Goal: Task Accomplishment & Management: Manage account settings

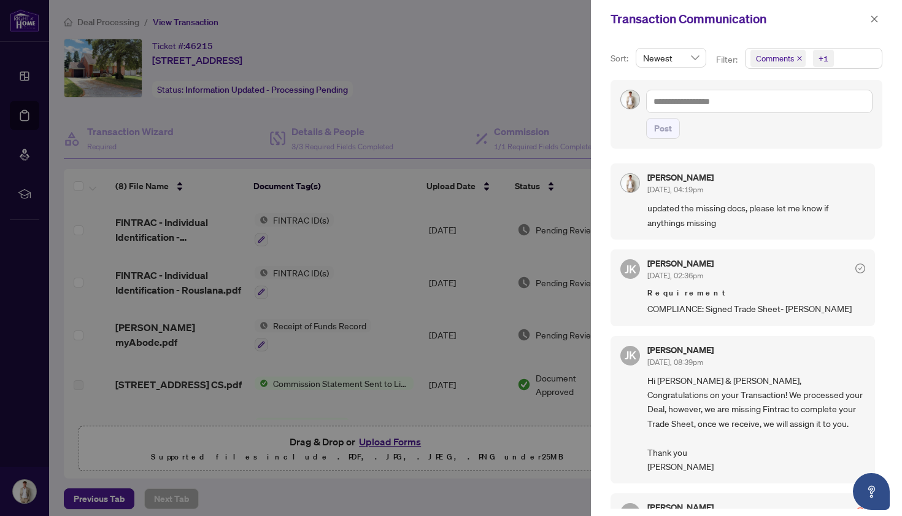
click at [380, 37] on div at bounding box center [451, 258] width 902 height 516
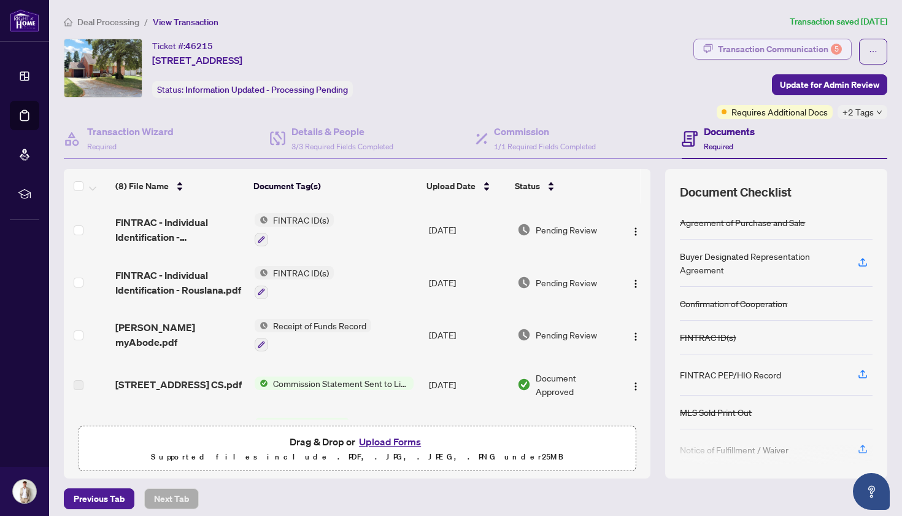
click at [763, 40] on div "Transaction Communication 5" at bounding box center [780, 49] width 124 height 20
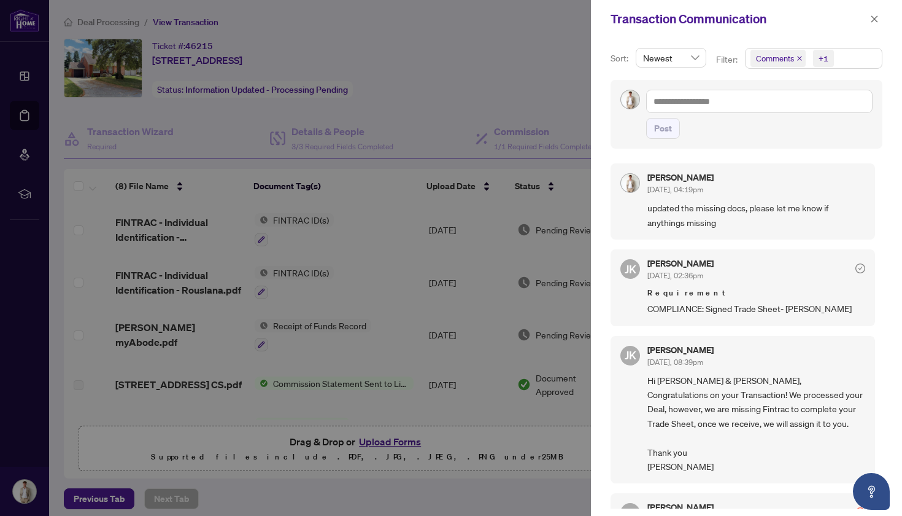
click at [453, 4] on div at bounding box center [451, 258] width 902 height 516
click at [881, 20] on button "button" at bounding box center [875, 19] width 16 height 15
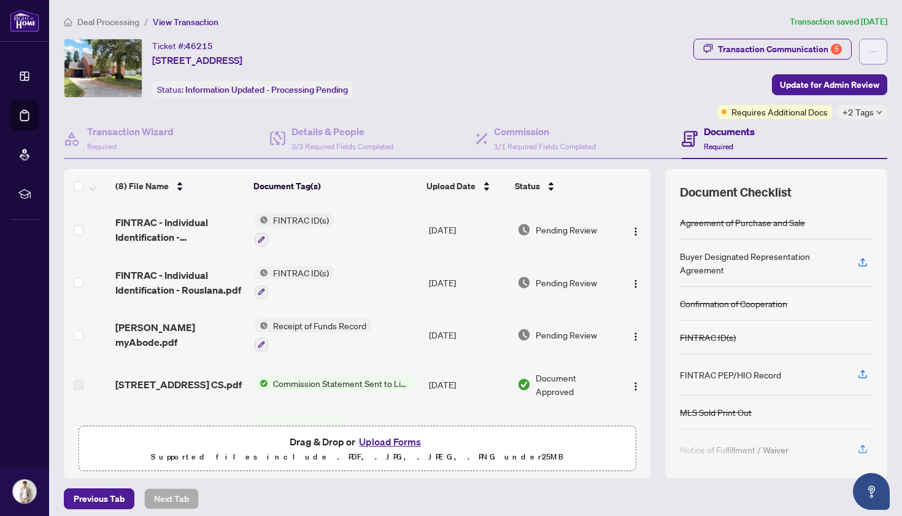
click at [876, 45] on span "button" at bounding box center [873, 52] width 9 height 20
click at [634, 98] on div "Ticket #: 46215 15 Elford Blvd, Toronto, Ontario M8Z 2L3, Canada Status: Inform…" at bounding box center [376, 79] width 630 height 80
click at [201, 23] on span "View Transaction" at bounding box center [186, 22] width 66 height 11
click at [735, 51] on div "Transaction Communication 5" at bounding box center [780, 49] width 124 height 20
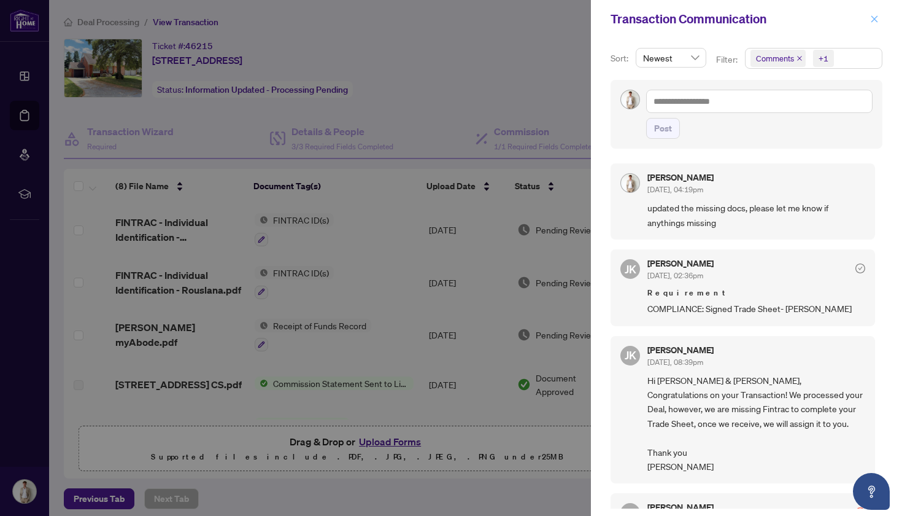
click at [873, 21] on icon "close" at bounding box center [874, 18] width 7 height 7
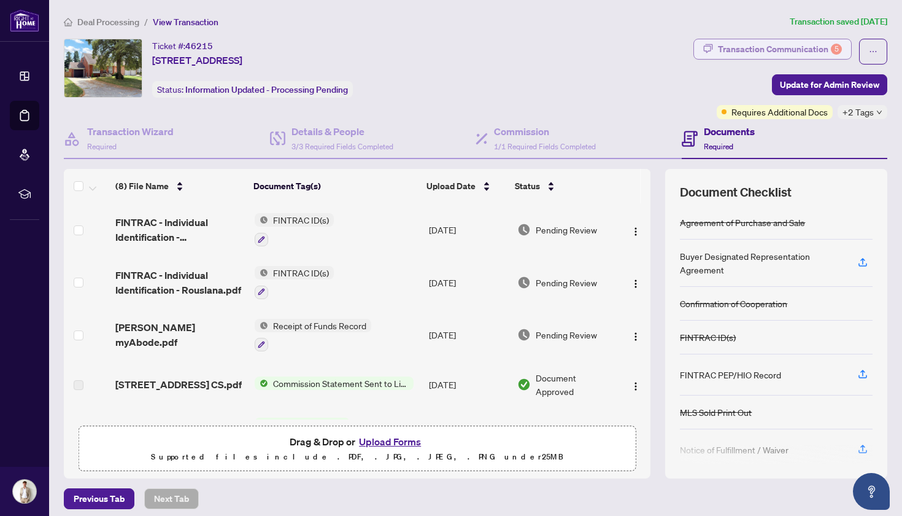
click at [719, 43] on div "Transaction Communication 5" at bounding box center [780, 49] width 124 height 20
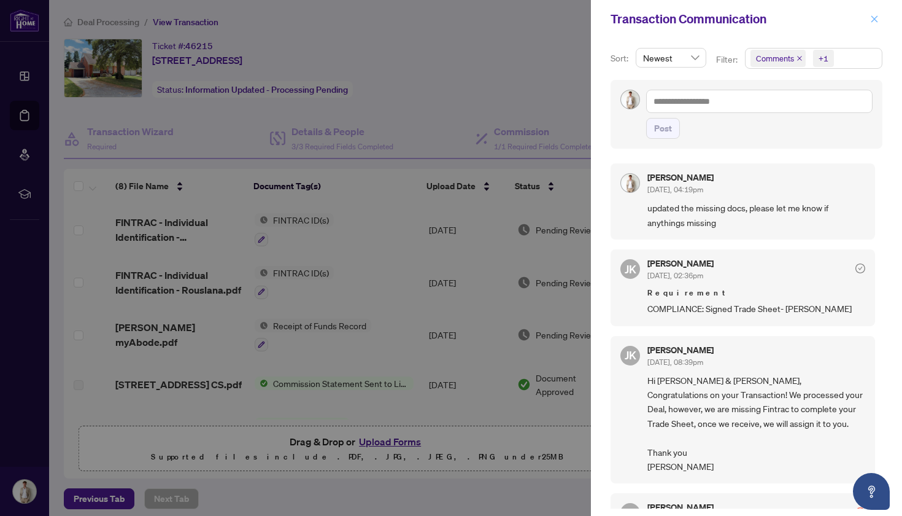
click at [873, 17] on icon "close" at bounding box center [874, 19] width 9 height 9
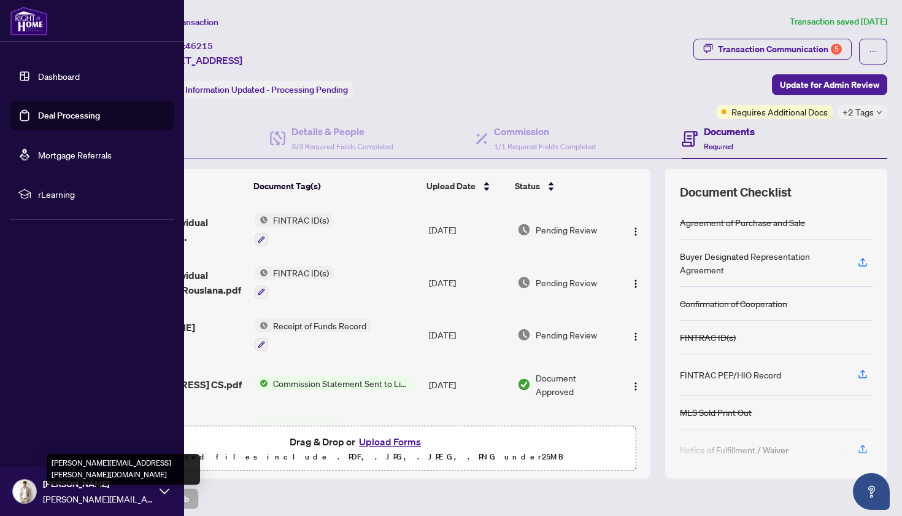
click at [147, 493] on span "[PERSON_NAME][EMAIL_ADDRESS][PERSON_NAME][DOMAIN_NAME]" at bounding box center [98, 499] width 110 height 14
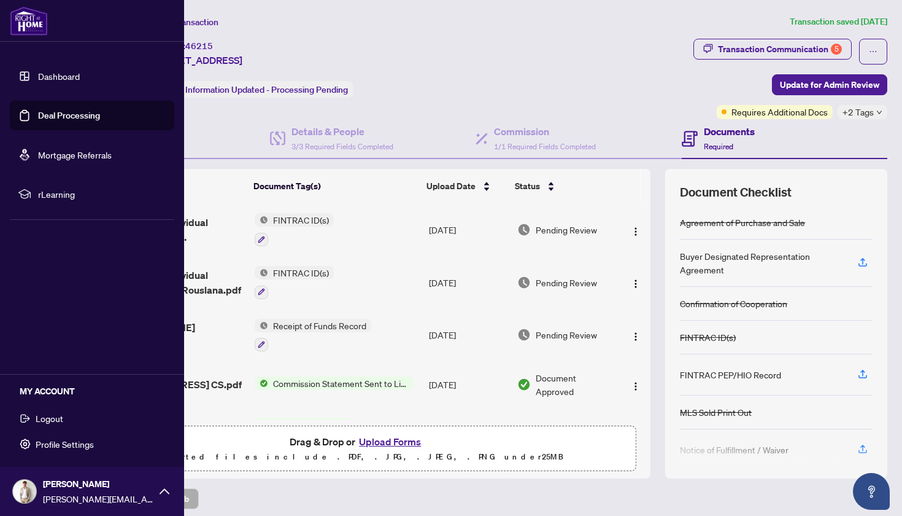
click at [53, 418] on span "Logout" at bounding box center [50, 418] width 28 height 20
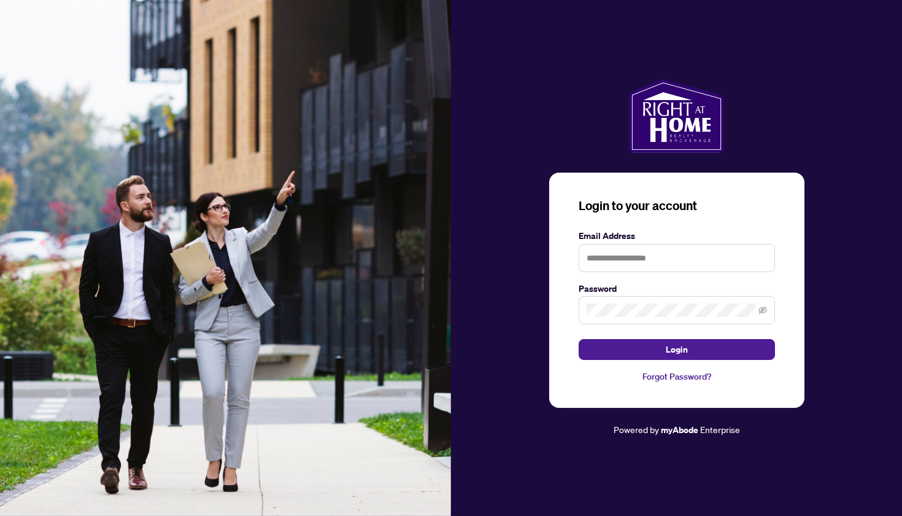
click at [698, 254] on input "text" at bounding box center [677, 258] width 196 height 28
click at [767, 101] on div at bounding box center [676, 116] width 451 height 74
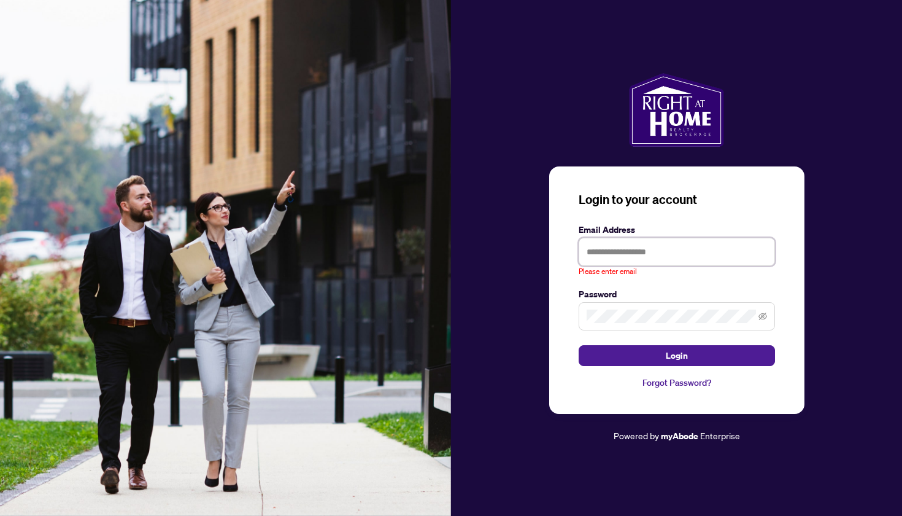
click at [636, 249] on input "text" at bounding box center [677, 252] width 196 height 28
click at [628, 255] on input "text" at bounding box center [677, 252] width 196 height 28
click at [684, 242] on input "text" at bounding box center [677, 252] width 196 height 28
click at [664, 252] on input "text" at bounding box center [677, 252] width 196 height 28
click at [867, 204] on div "Login to your account Email Address Please enter email Password Login Forgot Pa…" at bounding box center [676, 257] width 451 height 369
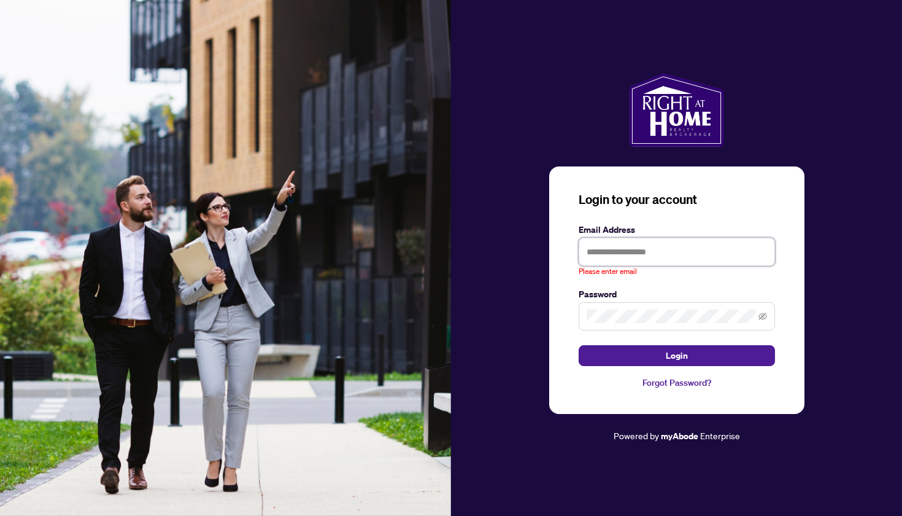
click at [618, 256] on input "text" at bounding box center [677, 252] width 196 height 28
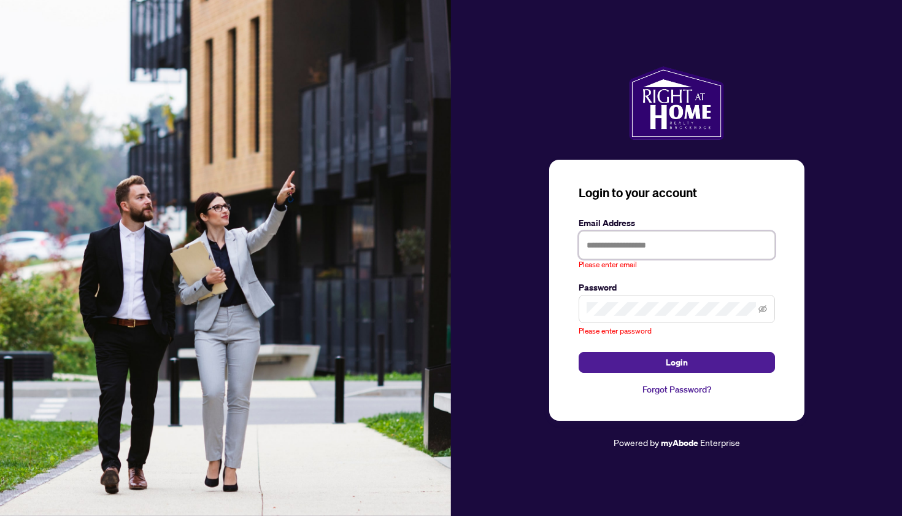
click at [641, 244] on input "text" at bounding box center [677, 245] width 196 height 28
click at [624, 245] on input "text" at bounding box center [677, 245] width 196 height 28
click at [595, 247] on input "text" at bounding box center [677, 245] width 196 height 28
